Goal: Communication & Community: Answer question/provide support

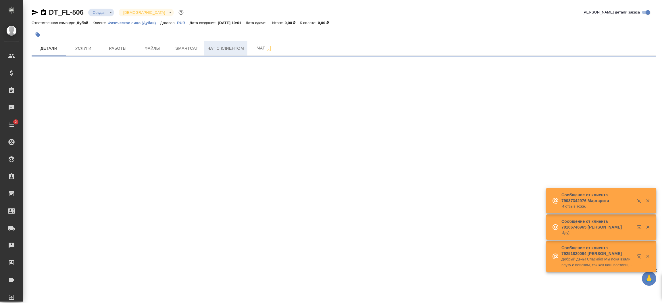
select select "RU"
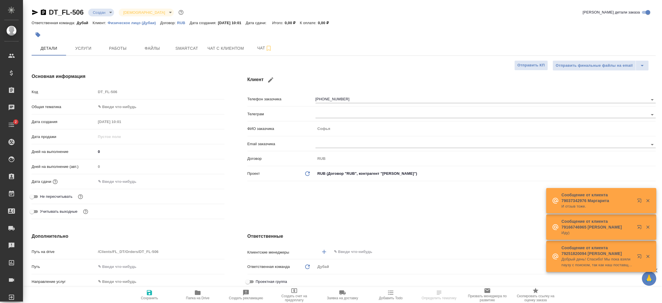
type textarea "x"
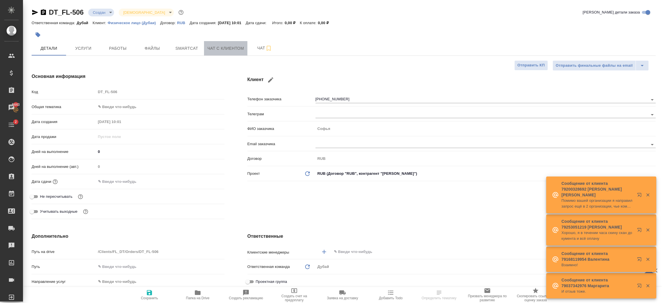
click at [236, 49] on span "Чат с клиентом" at bounding box center [225, 48] width 36 height 7
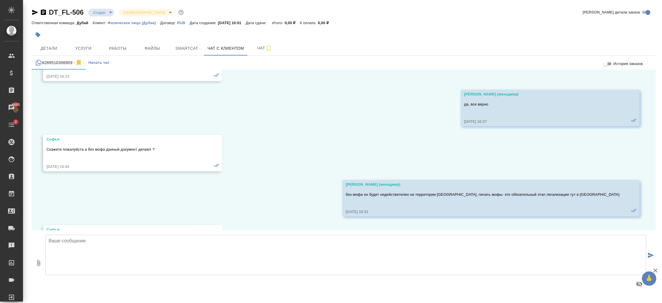
scroll to position [1981, 0]
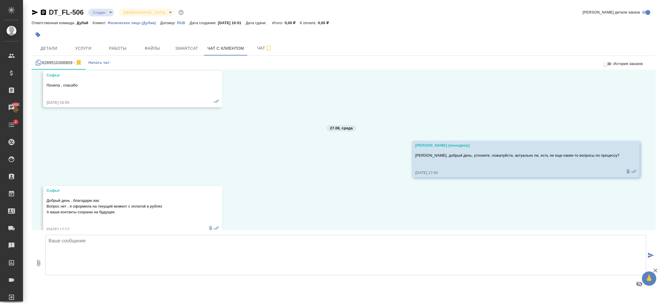
click at [148, 241] on textarea at bounding box center [345, 255] width 600 height 40
type textarea "Благодарю за обратную связь, будем рады новым запросам от вас!"
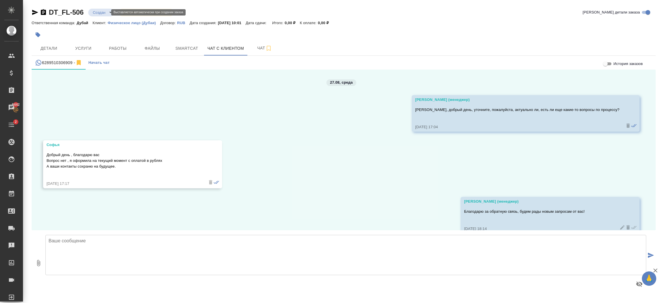
click at [104, 12] on body "🙏 .cls-1 fill:#fff; AWATERA [PERSON_NAME].shorova_kiev Клиенты Спецификации Зак…" at bounding box center [331, 151] width 662 height 303
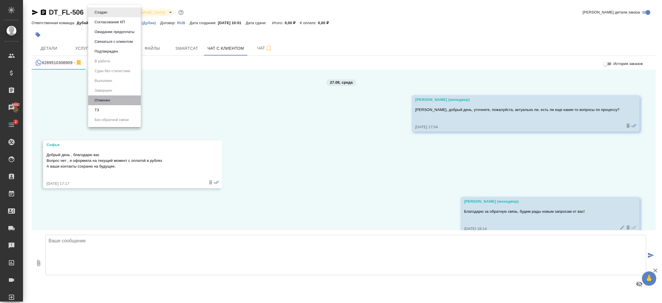
click at [122, 100] on li "Отменен" at bounding box center [114, 100] width 53 height 10
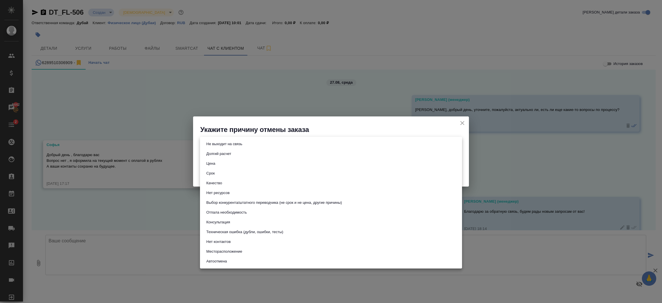
click at [215, 147] on body "🙏 .cls-1 fill:#fff; AWATERA [PERSON_NAME].shorova_kiev Клиенты Спецификации Зак…" at bounding box center [331, 151] width 662 height 303
click at [197, 173] on div at bounding box center [331, 151] width 662 height 303
click at [243, 146] on body "🙏 .cls-1 fill:#fff; AWATERA [PERSON_NAME].shorova_kiev Клиенты Спецификации Зак…" at bounding box center [331, 151] width 662 height 303
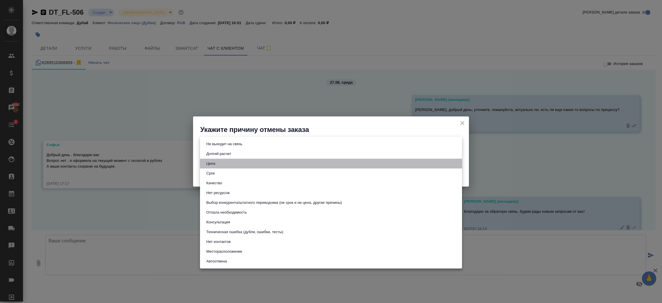
click at [219, 163] on li "Цена" at bounding box center [331, 164] width 262 height 10
type input "price"
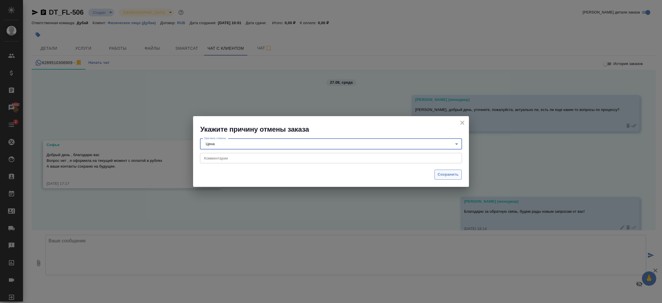
click at [445, 172] on span "Сохранить" at bounding box center [447, 174] width 21 height 7
